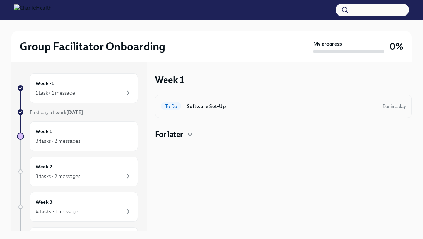
click at [190, 105] on h6 "Software Set-Up" at bounding box center [282, 106] width 190 height 8
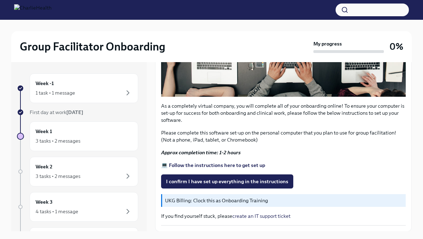
scroll to position [204, 0]
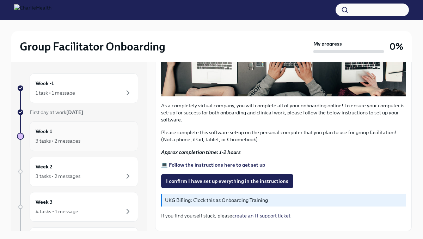
click at [73, 134] on div "Week 1 3 tasks • 2 messages" at bounding box center [84, 136] width 97 height 18
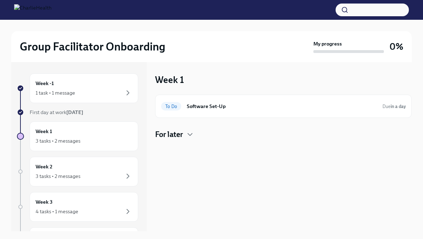
click at [175, 133] on h4 "For later" at bounding box center [169, 134] width 28 height 11
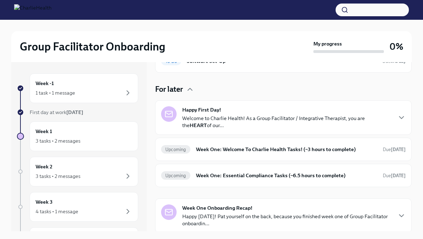
scroll to position [47, 0]
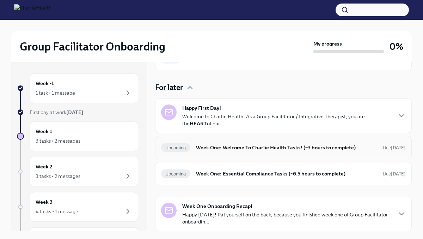
click at [203, 150] on h6 "Week One: Welcome To Charlie Health Tasks! (~3 hours to complete)" at bounding box center [286, 147] width 181 height 8
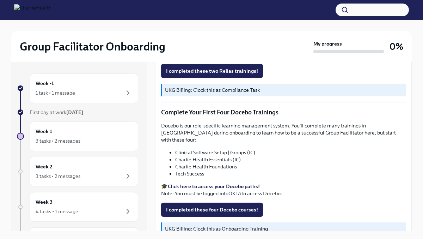
scroll to position [879, 0]
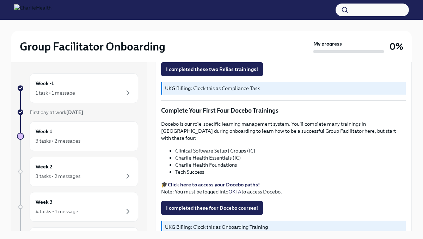
click at [199, 181] on strong "Click here to access your Docebo paths!" at bounding box center [214, 184] width 92 height 6
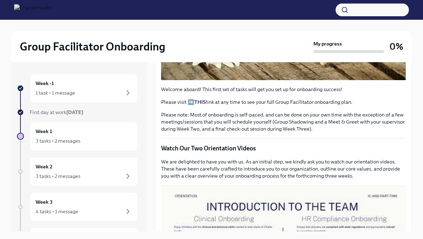
scroll to position [421, 0]
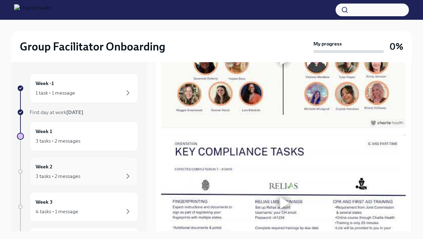
click at [85, 175] on div "3 tasks • 2 messages" at bounding box center [84, 176] width 97 height 8
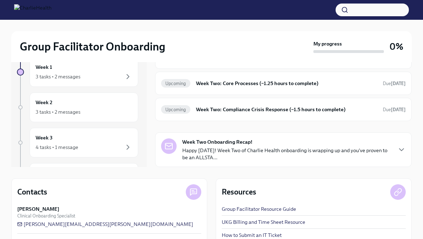
scroll to position [65, 0]
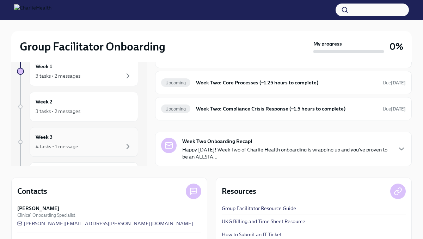
click at [99, 139] on div "Week 3 4 tasks • 1 message" at bounding box center [84, 142] width 97 height 18
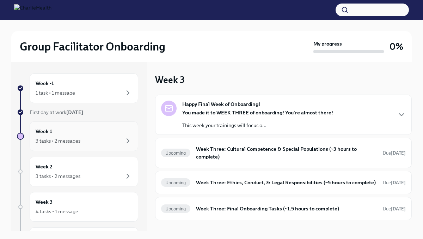
click at [82, 130] on div "Week 1 3 tasks • 2 messages" at bounding box center [84, 136] width 97 height 18
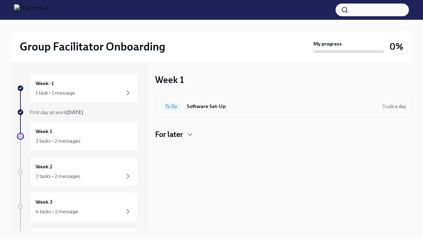
click at [202, 108] on h6 "Software Set-Up" at bounding box center [282, 106] width 190 height 8
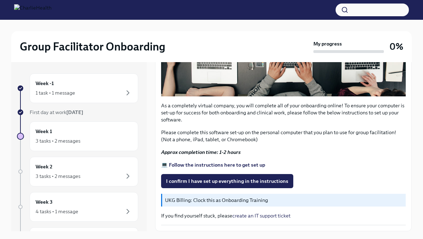
scroll to position [5, 0]
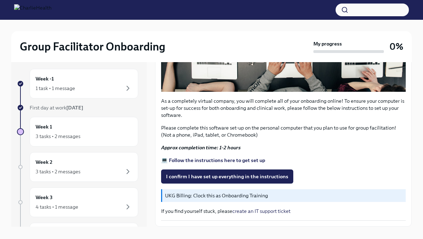
click at [251, 212] on link "create an IT support ticket" at bounding box center [261, 211] width 58 height 6
